Goal: Task Accomplishment & Management: Manage account settings

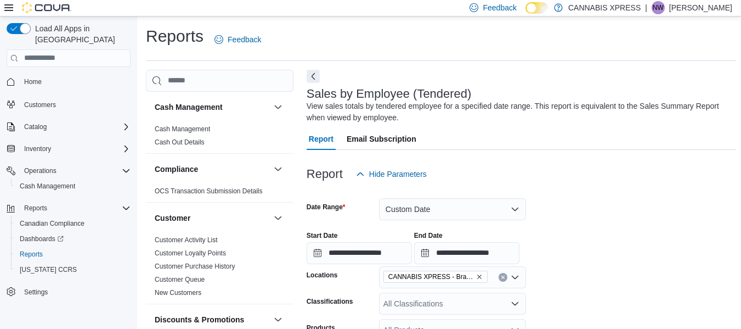
scroll to position [37, 0]
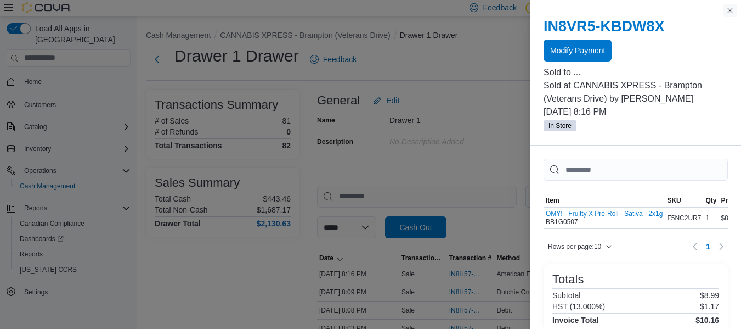
click at [730, 7] on button "Close this dialog" at bounding box center [730, 10] width 13 height 13
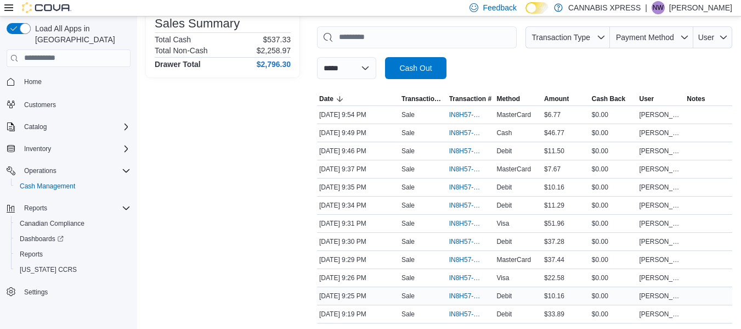
scroll to position [176, 0]
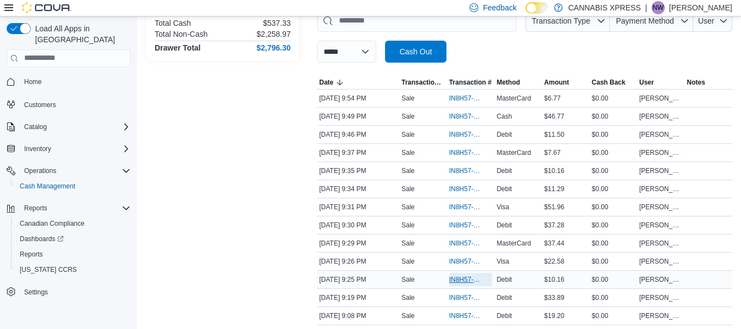
click at [456, 277] on span "IN8H57-774461" at bounding box center [465, 279] width 32 height 9
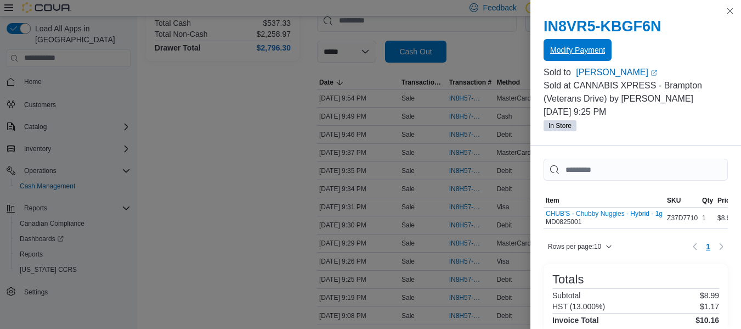
click at [579, 49] on span "Modify Payment" at bounding box center [577, 49] width 55 height 11
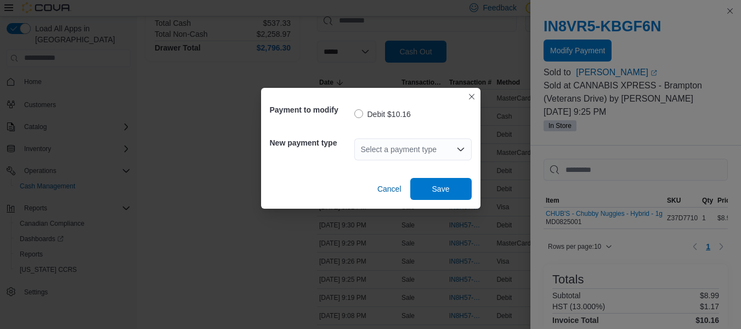
click at [395, 158] on div "Select a payment type" at bounding box center [412, 149] width 117 height 22
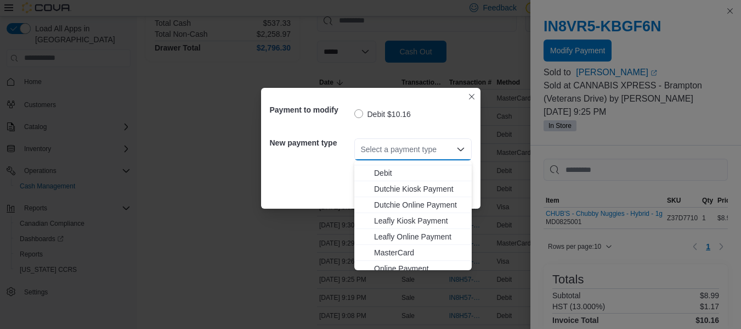
scroll to position [69, 0]
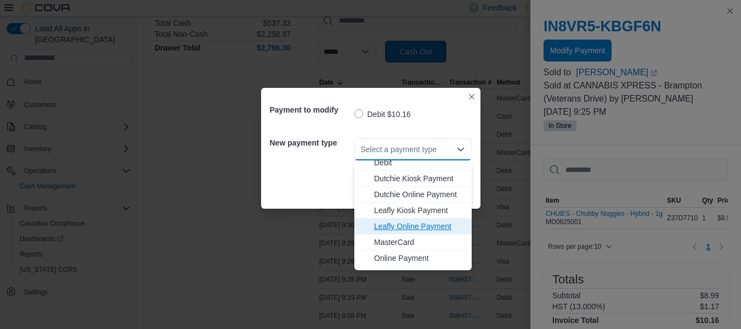
click at [427, 234] on button "Leafly Online Payment" at bounding box center [412, 226] width 117 height 16
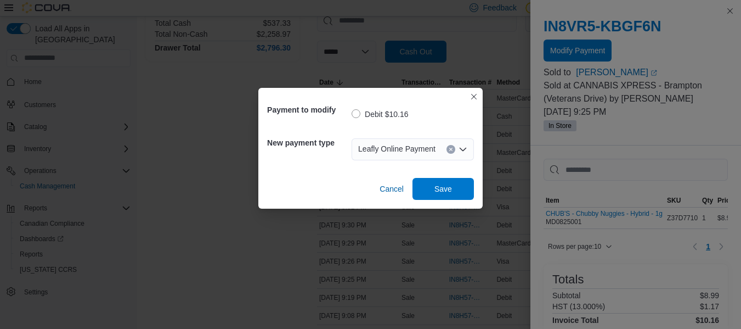
click at [440, 149] on input "Accessible screen reader label" at bounding box center [440, 149] width 1 height 13
click at [450, 149] on icon "Clear input" at bounding box center [450, 149] width 3 height 3
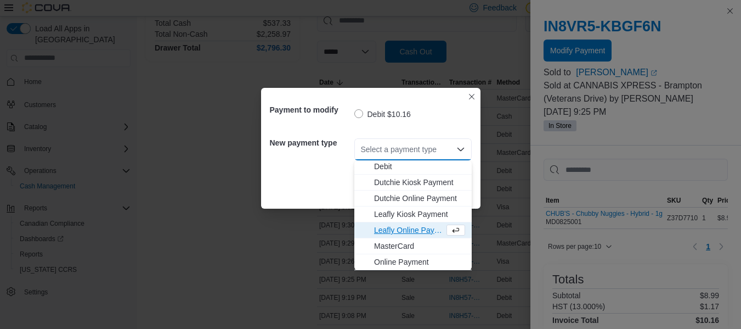
scroll to position [75, 0]
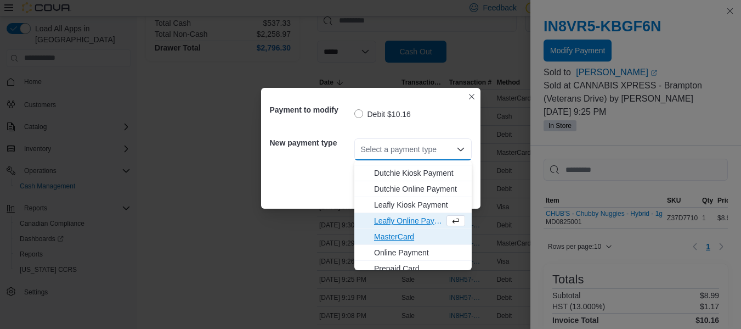
click at [413, 241] on span "MasterCard" at bounding box center [419, 236] width 91 height 11
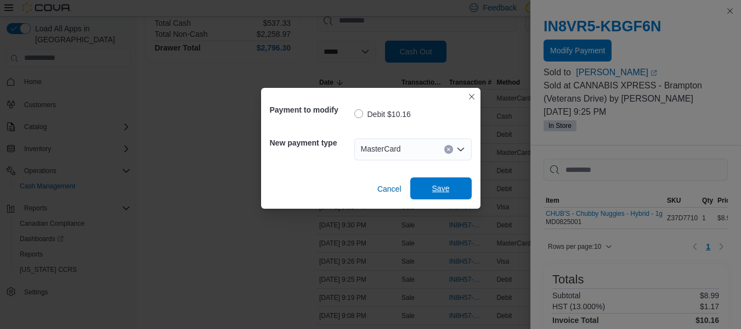
click at [444, 188] on span "Save" at bounding box center [441, 188] width 18 height 11
